Goal: Check status: Check status

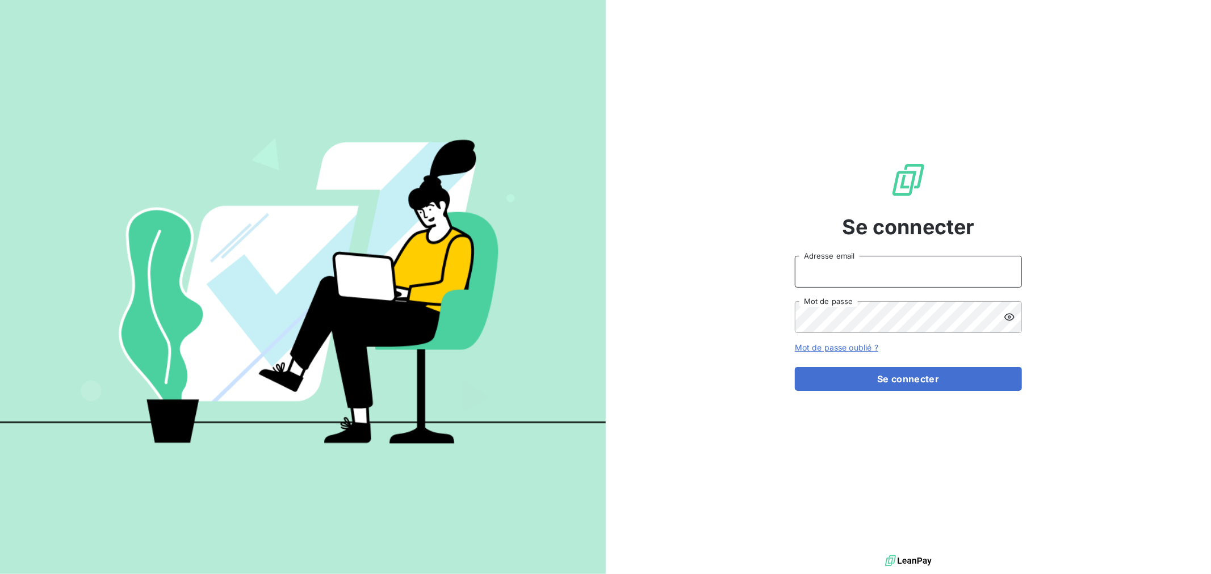
click at [832, 264] on input "Adresse email" at bounding box center [908, 272] width 227 height 32
type input "[EMAIL_ADDRESS][DOMAIN_NAME]"
click at [795, 367] on button "Se connecter" at bounding box center [908, 379] width 227 height 24
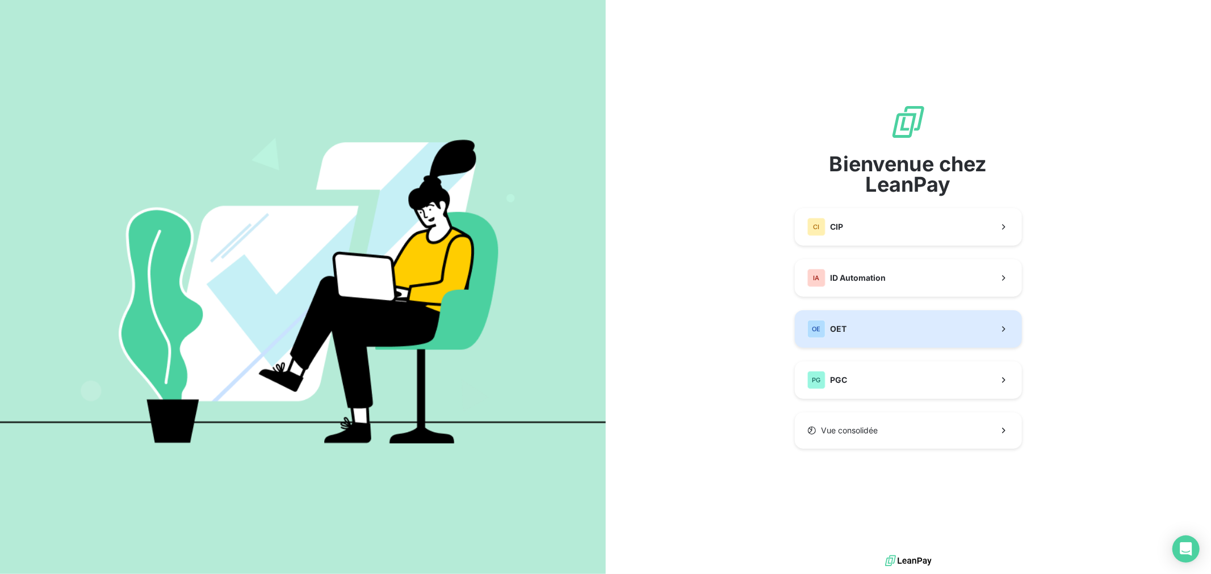
click at [899, 335] on button "OE OET" at bounding box center [908, 328] width 227 height 37
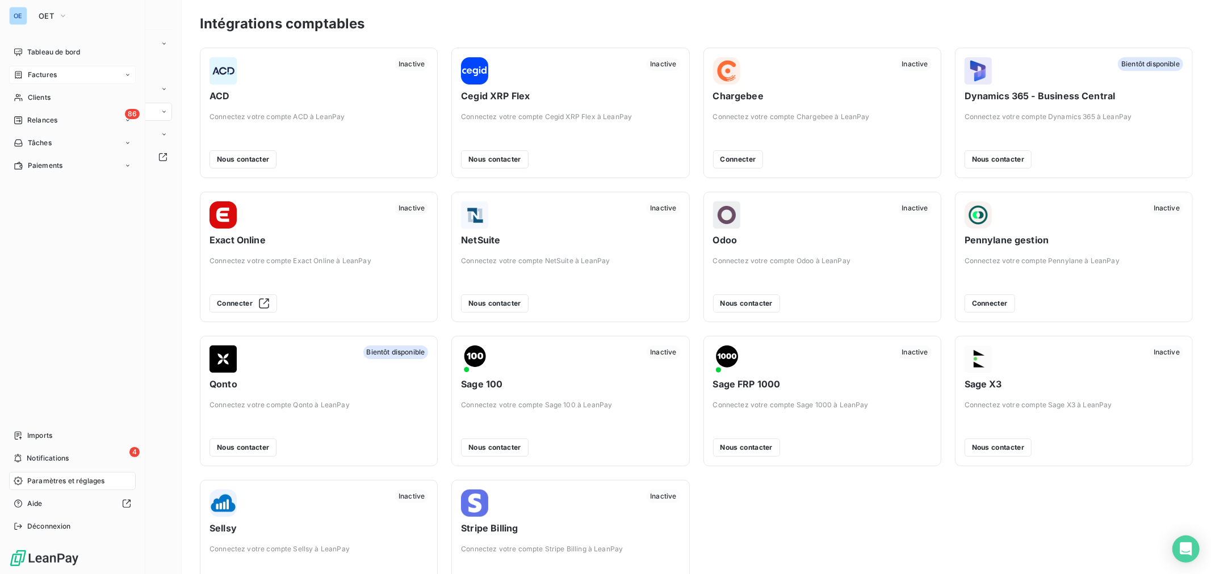
click at [45, 72] on span "Factures" at bounding box center [42, 75] width 29 height 10
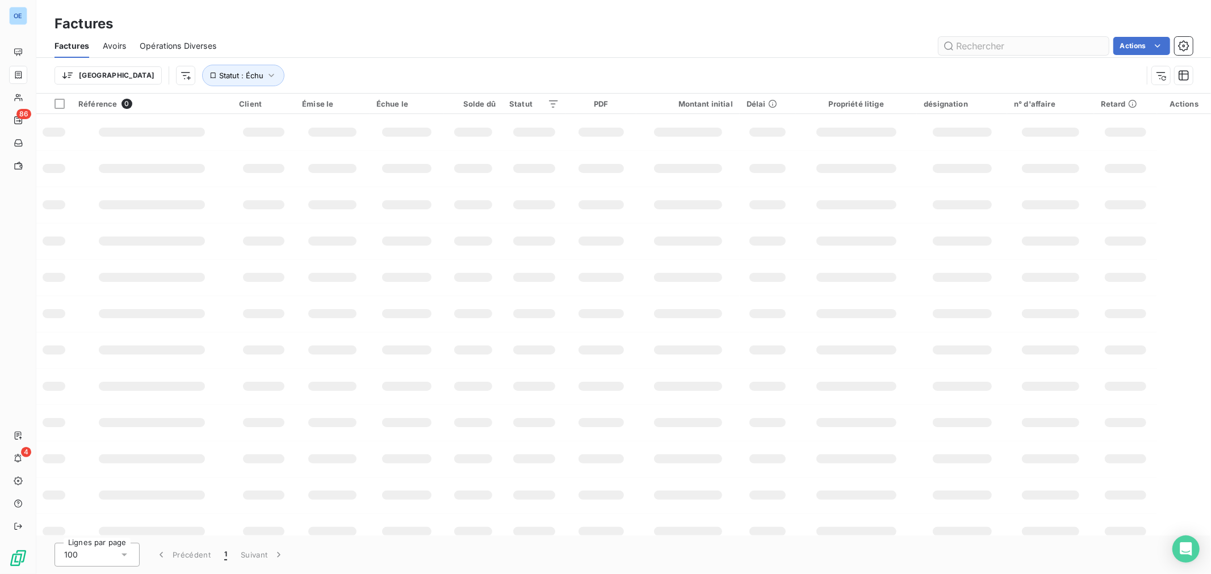
click at [986, 44] on input "text" at bounding box center [1023, 46] width 170 height 18
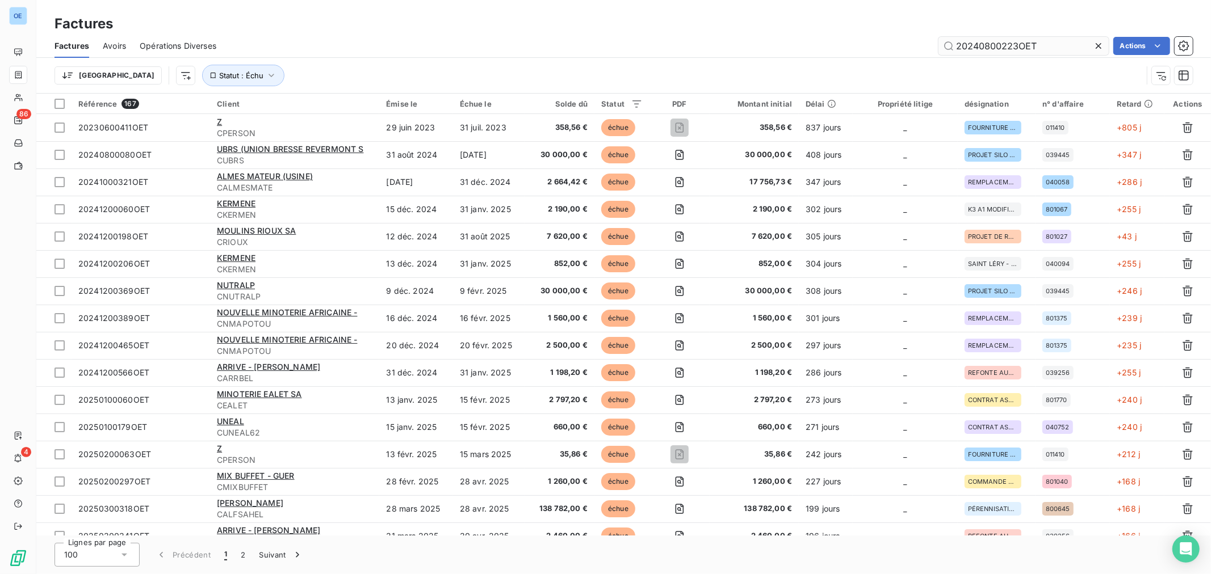
click at [986, 44] on input "20240800223OET" at bounding box center [1023, 46] width 170 height 18
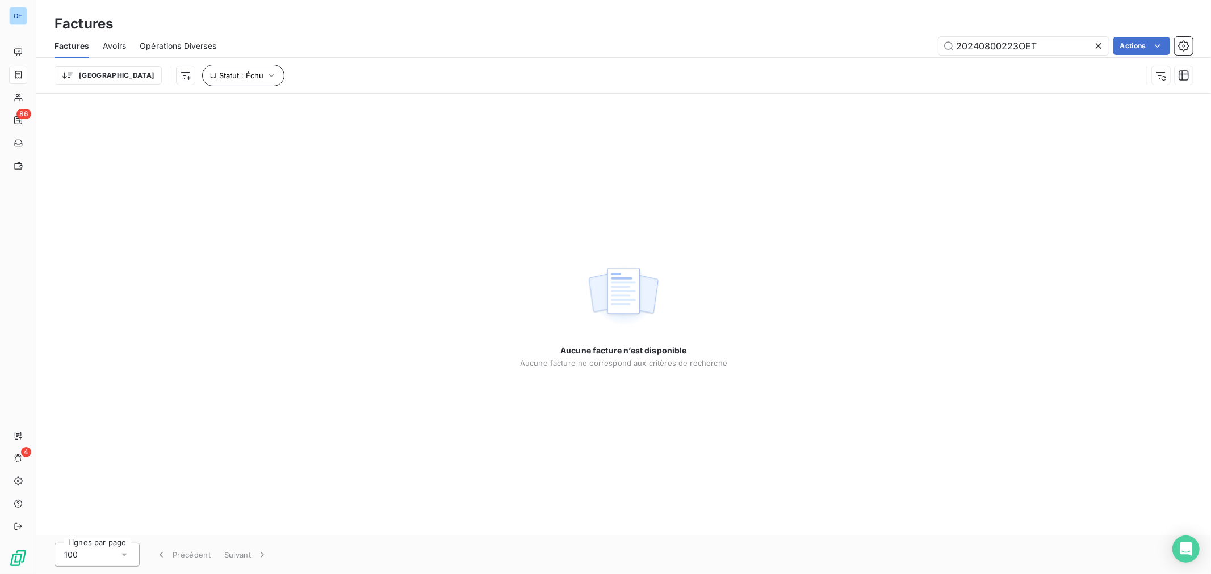
type input "20240800223OET"
click at [266, 76] on icon "button" at bounding box center [271, 75] width 11 height 11
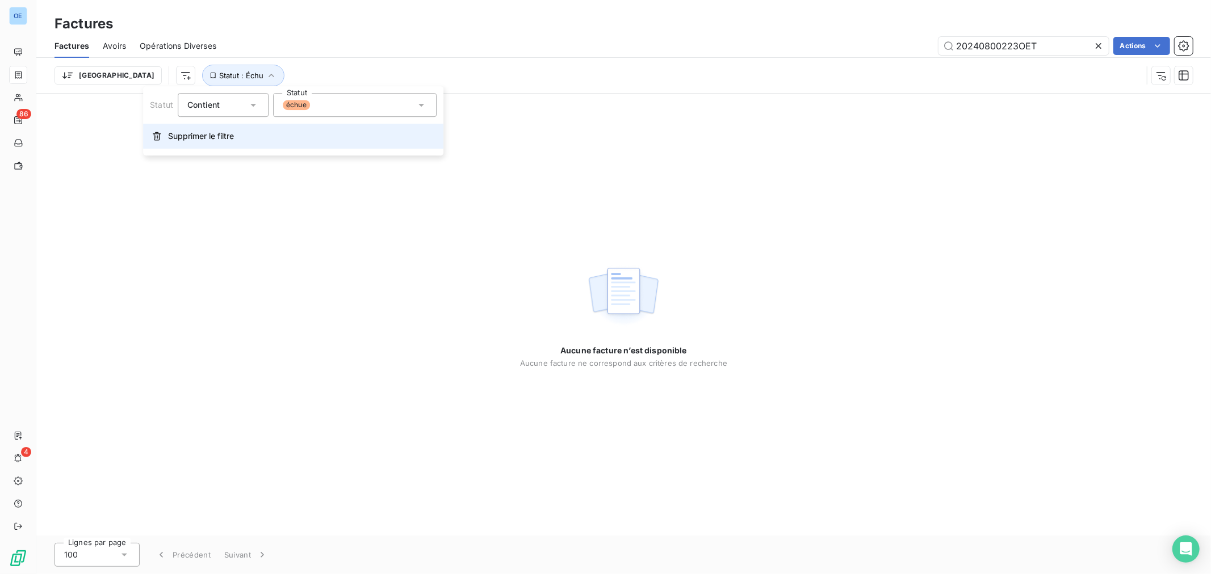
click at [205, 140] on span "Supprimer le filtre" at bounding box center [201, 136] width 66 height 11
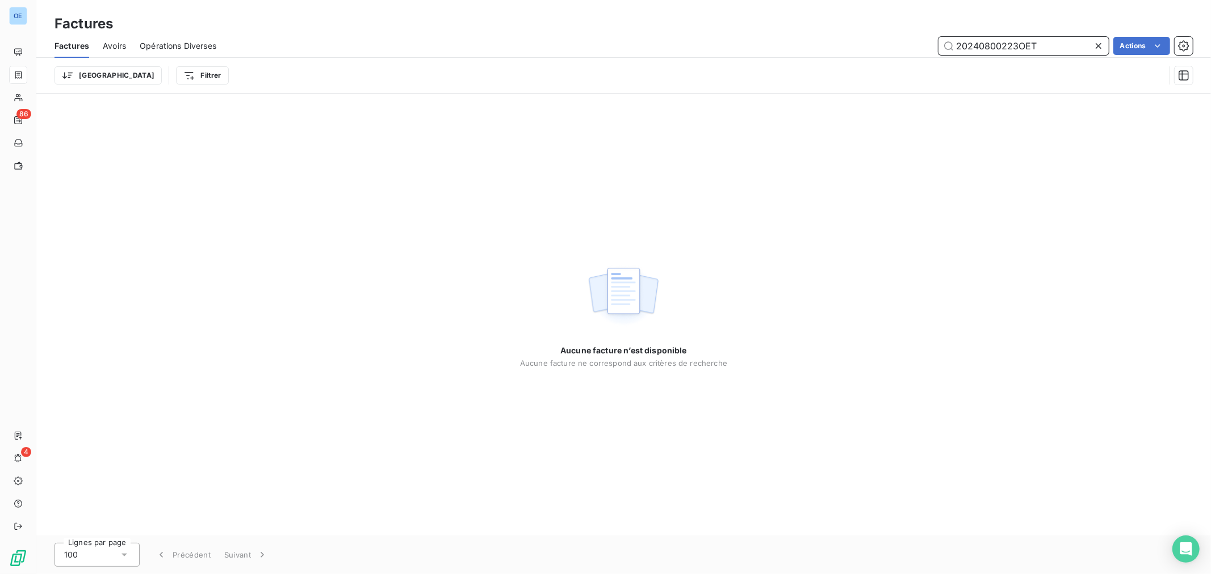
click at [1048, 42] on input "20240800223OET" at bounding box center [1023, 46] width 170 height 18
drag, startPoint x: 1050, startPoint y: 46, endPoint x: 958, endPoint y: 49, distance: 92.6
click at [958, 49] on input "20240800223OET" at bounding box center [1023, 46] width 170 height 18
click at [1065, 43] on input "20240800223OET" at bounding box center [1023, 46] width 170 height 18
